Goal: Navigation & Orientation: Find specific page/section

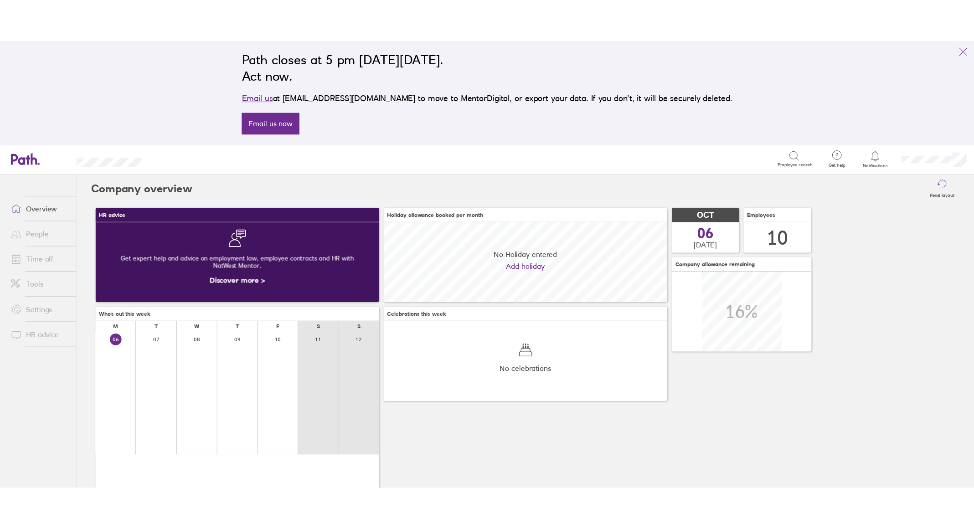
scroll to position [81, 288]
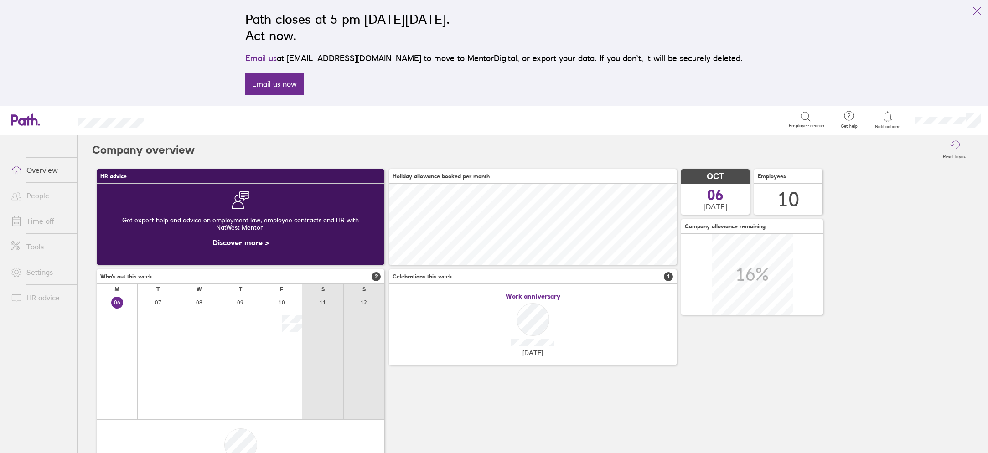
click at [33, 216] on link "Time off" at bounding box center [40, 221] width 73 height 18
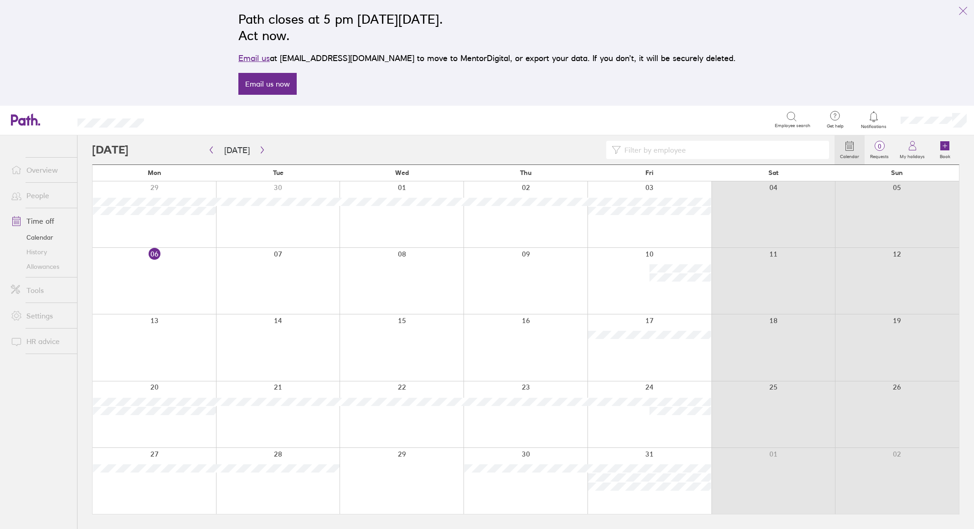
click at [43, 265] on link "Allowances" at bounding box center [40, 266] width 73 height 15
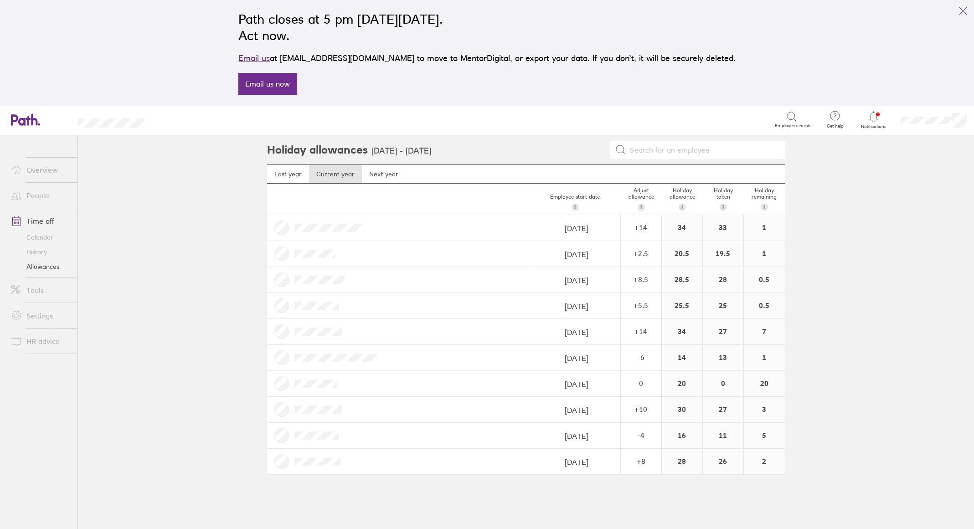
click at [31, 169] on link "Overview" at bounding box center [40, 170] width 73 height 18
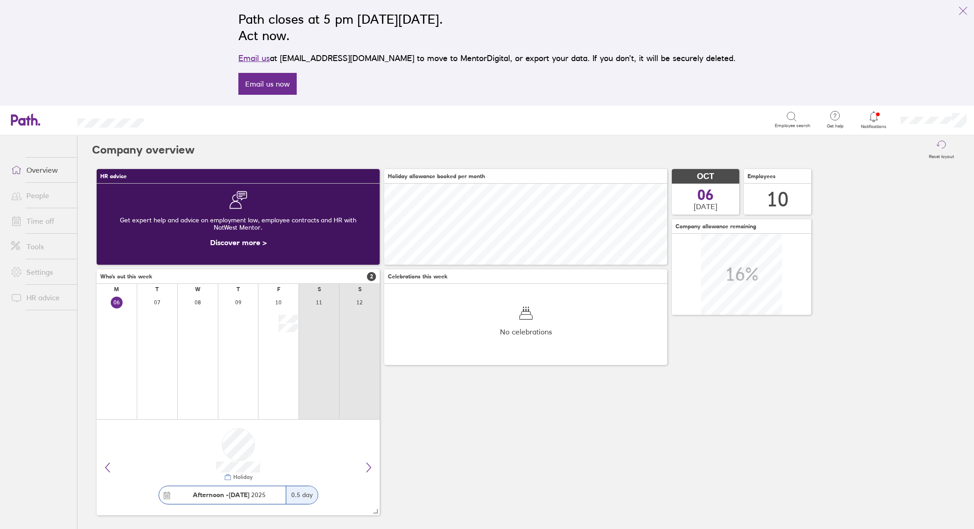
scroll to position [81, 283]
click at [48, 222] on link "Time off" at bounding box center [40, 221] width 73 height 18
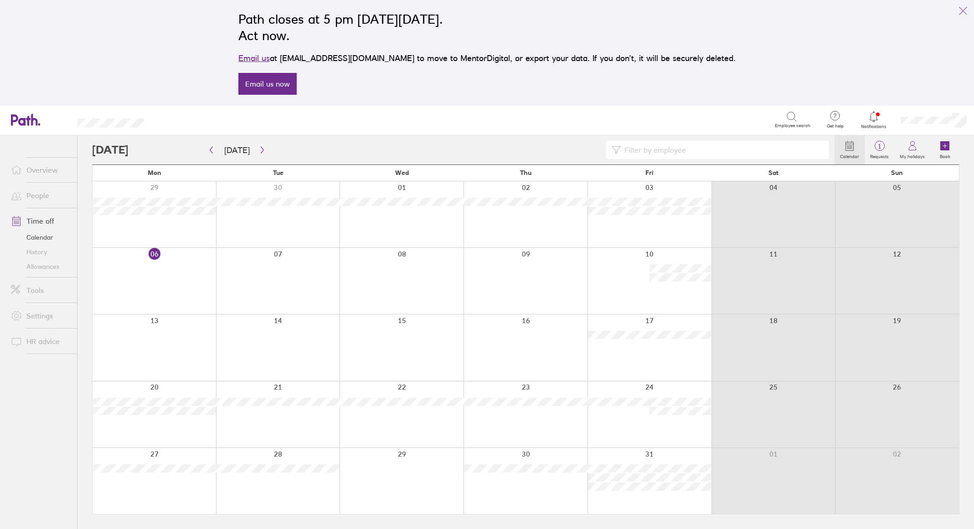
click at [45, 252] on link "History" at bounding box center [40, 252] width 73 height 15
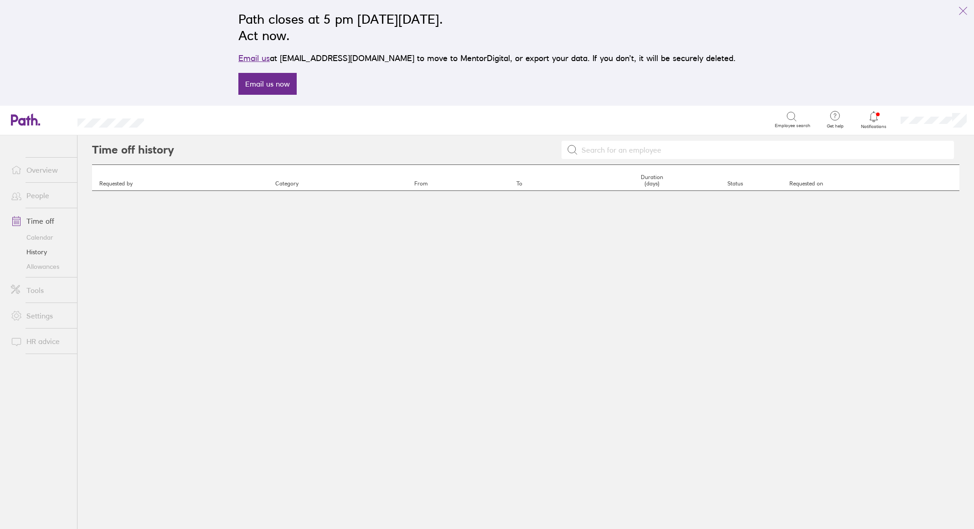
click at [46, 266] on link "Allowances" at bounding box center [40, 266] width 73 height 15
